Goal: Entertainment & Leisure: Consume media (video, audio)

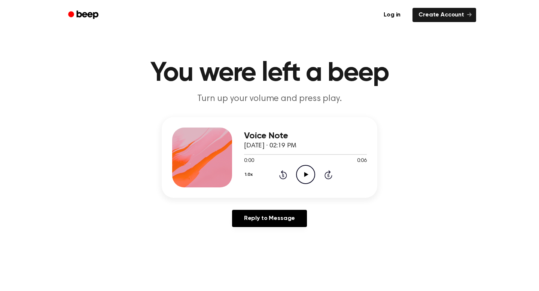
click at [313, 175] on icon "Play Audio" at bounding box center [305, 174] width 19 height 19
click at [300, 177] on icon "Play Audio" at bounding box center [305, 174] width 19 height 19
click at [308, 175] on icon "Play Audio" at bounding box center [305, 174] width 19 height 19
click at [303, 173] on icon "Play Audio" at bounding box center [305, 174] width 19 height 19
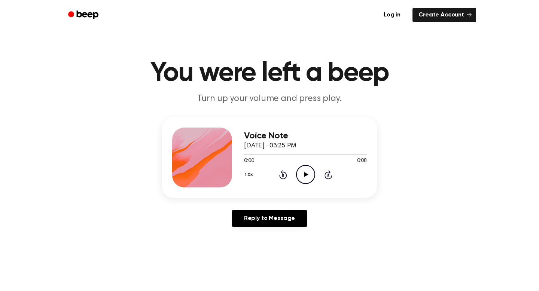
click at [310, 168] on icon "Play Audio" at bounding box center [305, 174] width 19 height 19
click at [307, 177] on icon "Play Audio" at bounding box center [305, 174] width 19 height 19
click at [308, 176] on icon "Play Audio" at bounding box center [305, 174] width 19 height 19
click at [303, 169] on icon "Play Audio" at bounding box center [305, 174] width 19 height 19
click at [300, 174] on icon "Play Audio" at bounding box center [305, 174] width 19 height 19
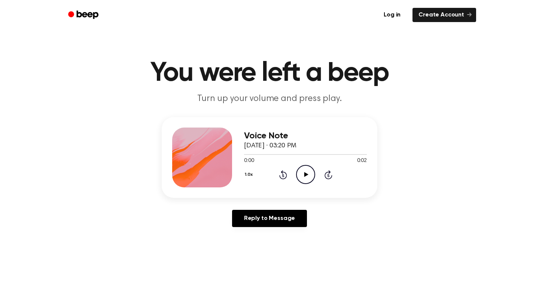
click at [309, 170] on icon "Play Audio" at bounding box center [305, 174] width 19 height 19
click at [309, 174] on icon "Play Audio" at bounding box center [305, 174] width 19 height 19
click at [302, 172] on icon "Play Audio" at bounding box center [305, 174] width 19 height 19
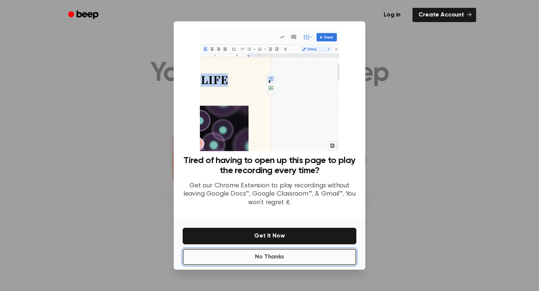
click at [269, 261] on button "No Thanks" at bounding box center [270, 257] width 174 height 16
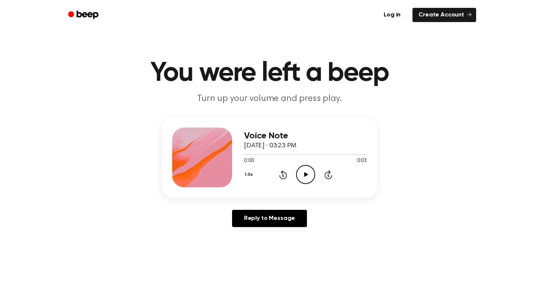
click at [310, 174] on icon "Play Audio" at bounding box center [305, 174] width 19 height 19
